Goal: Navigation & Orientation: Go to known website

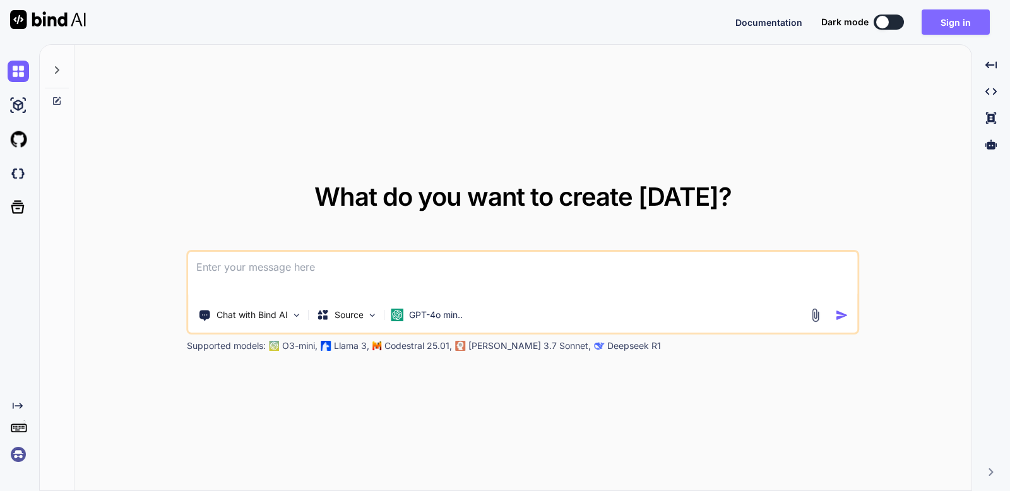
click at [943, 27] on button "Sign in" at bounding box center [956, 21] width 68 height 25
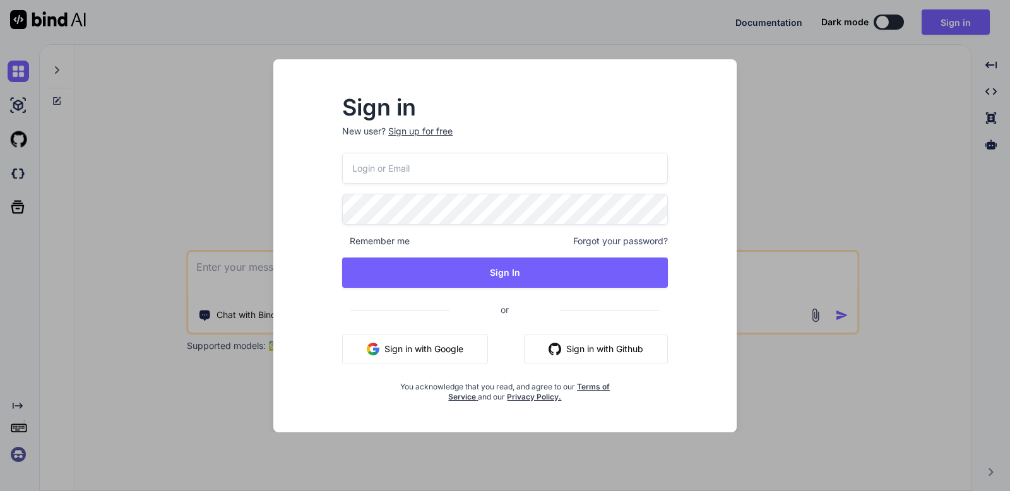
click at [427, 350] on button "Sign in with Google" at bounding box center [415, 349] width 146 height 30
click at [511, 168] on input "email" at bounding box center [505, 168] width 326 height 31
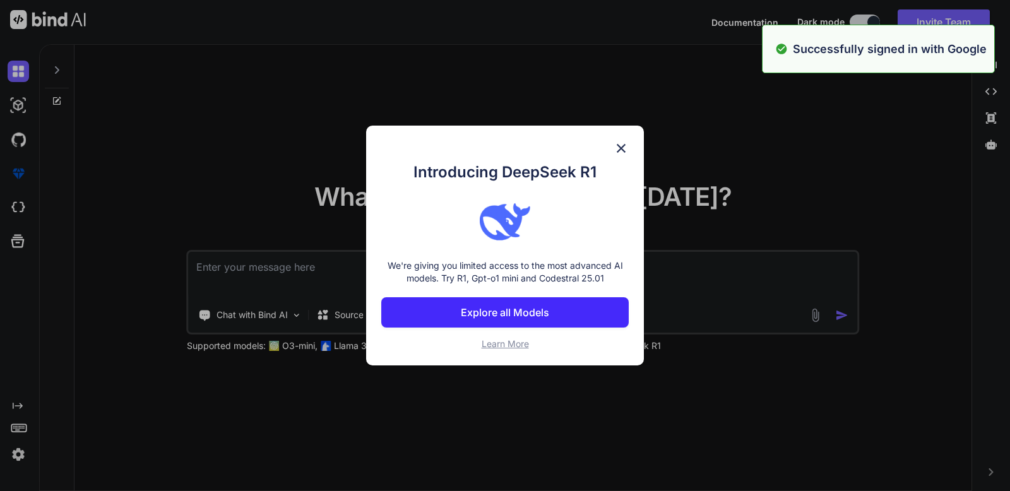
click at [535, 128] on div "Introducing DeepSeek R1 We're giving you limited access to the most advanced AI…" at bounding box center [505, 246] width 278 height 240
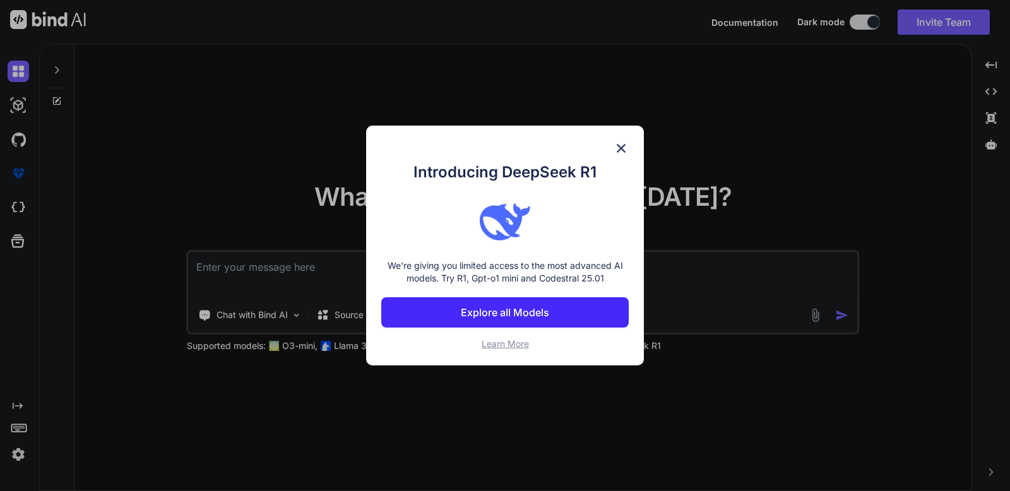
click at [626, 145] on img at bounding box center [621, 148] width 15 height 15
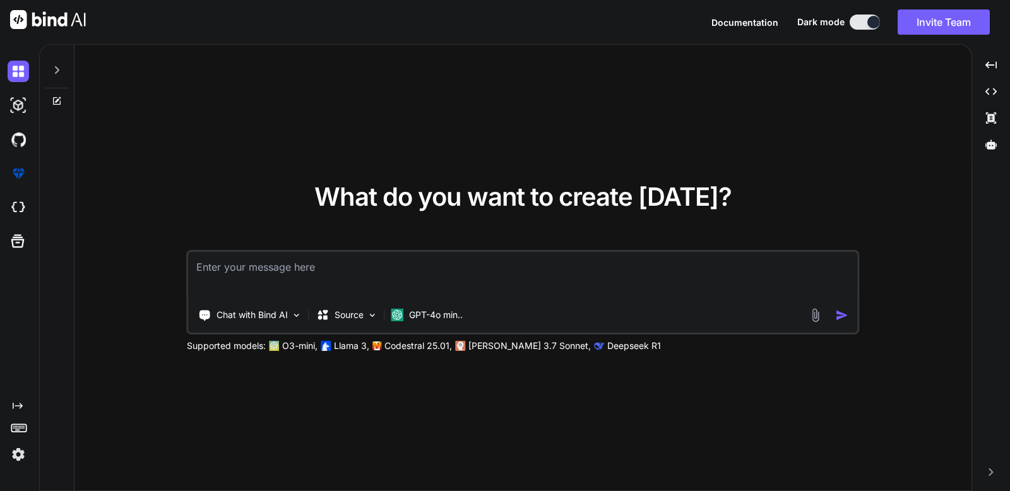
click at [54, 77] on div at bounding box center [57, 67] width 24 height 44
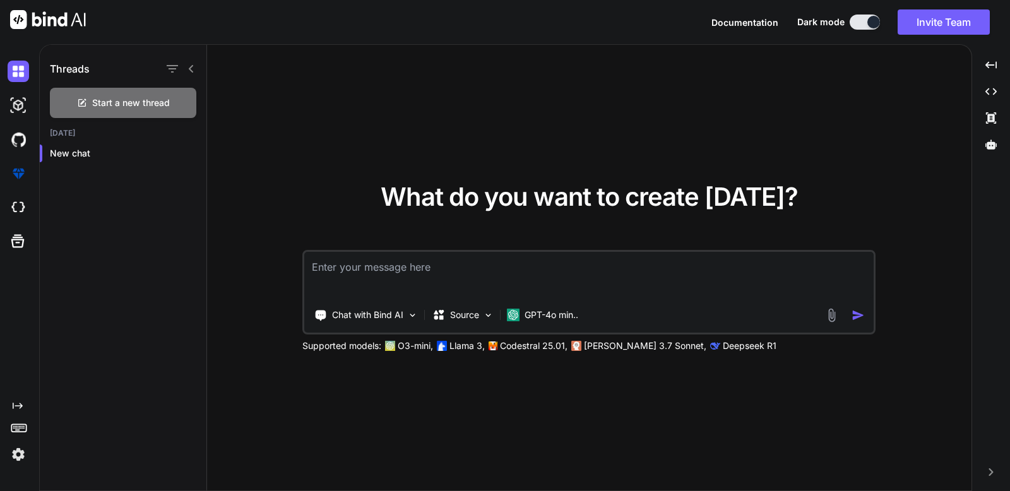
click at [16, 361] on div "Created with Pixso." at bounding box center [17, 259] width 34 height 411
click at [16, 458] on img at bounding box center [18, 454] width 21 height 21
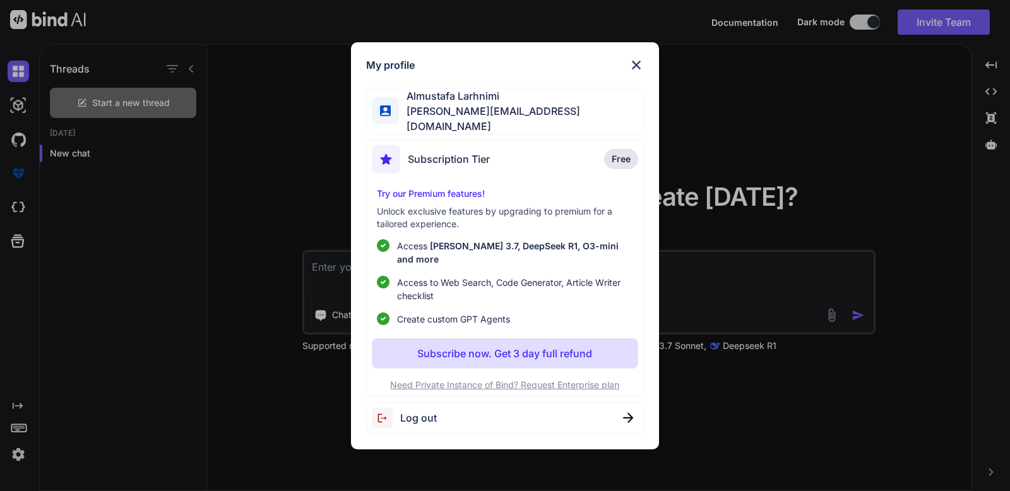
click at [634, 73] on img at bounding box center [636, 64] width 15 height 15
